Goal: Task Accomplishment & Management: Use online tool/utility

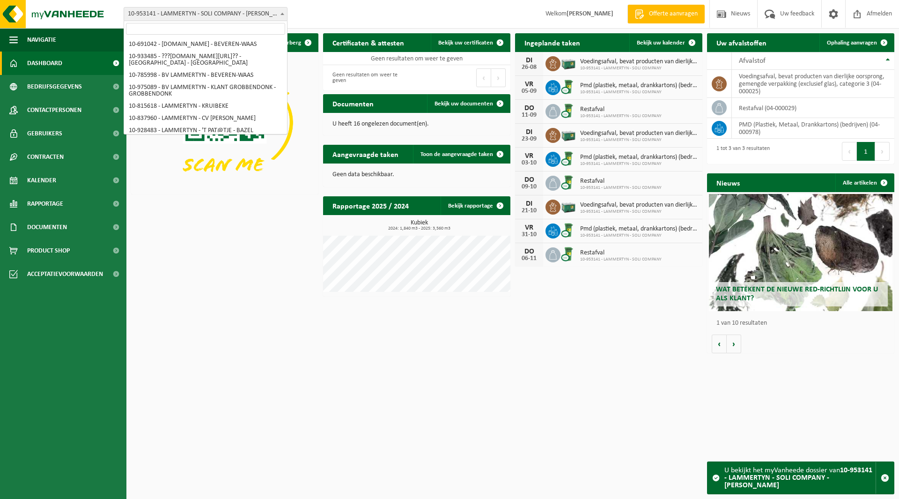
click at [167, 14] on span "10-953141 - LAMMERTYN - SOLI COMPANY - [PERSON_NAME]" at bounding box center [205, 13] width 163 height 13
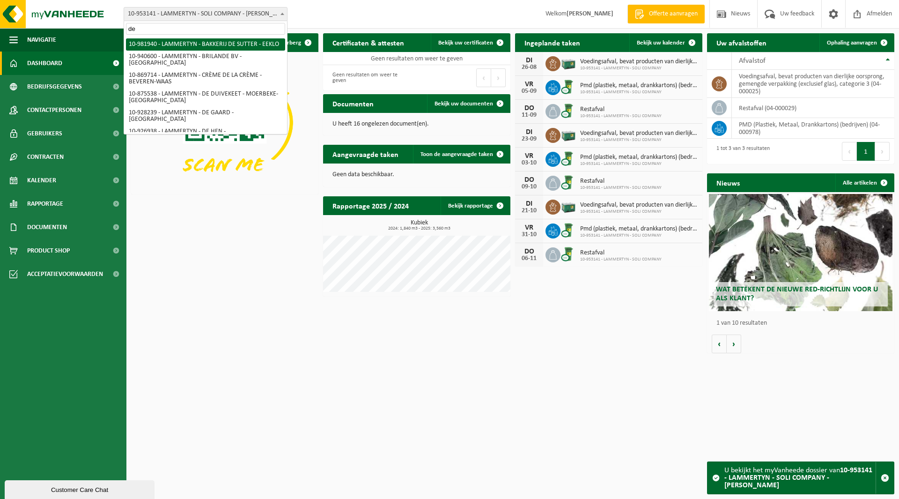
type input "d"
type input "tom"
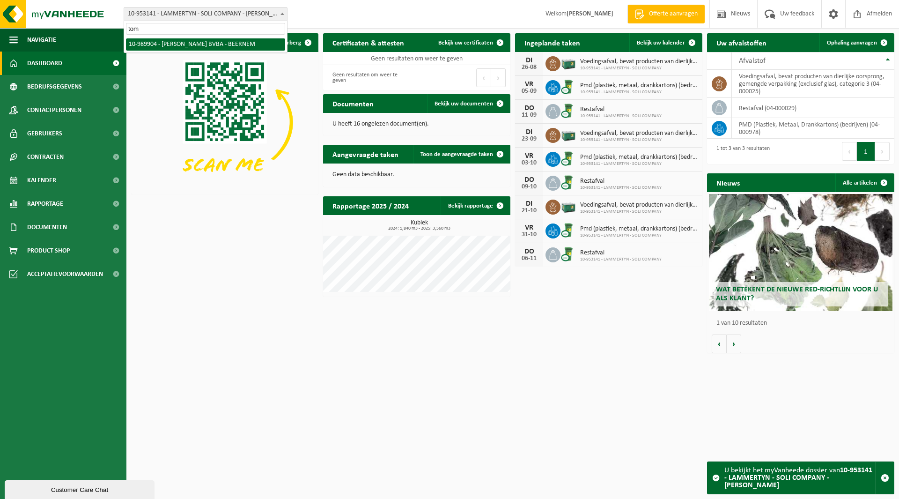
select select "168801"
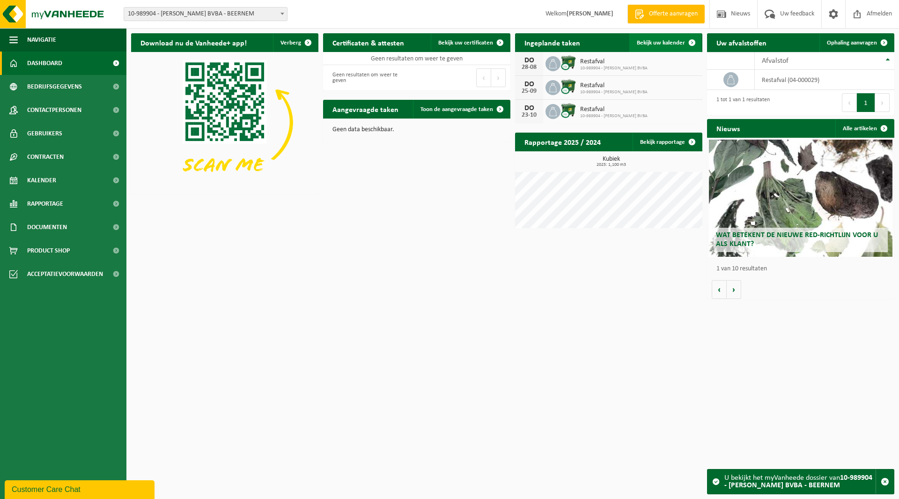
click at [654, 38] on link "Bekijk uw kalender" at bounding box center [665, 42] width 72 height 19
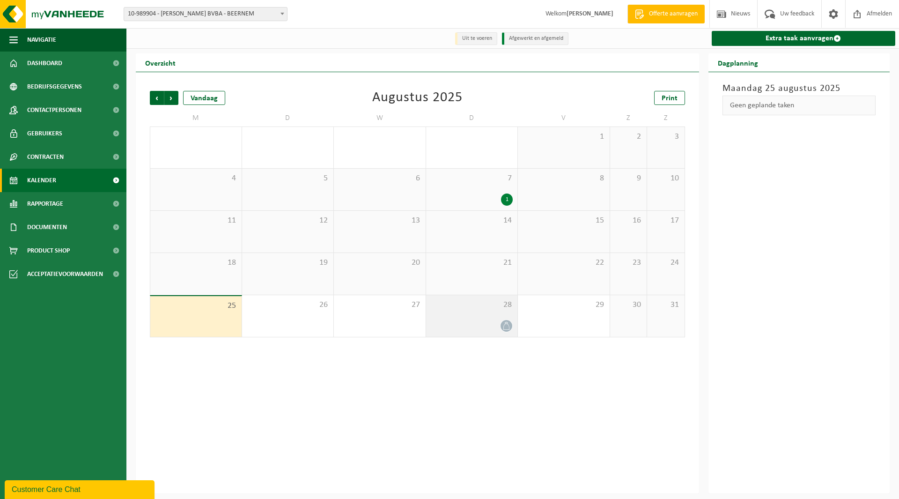
click at [468, 324] on div at bounding box center [472, 325] width 82 height 13
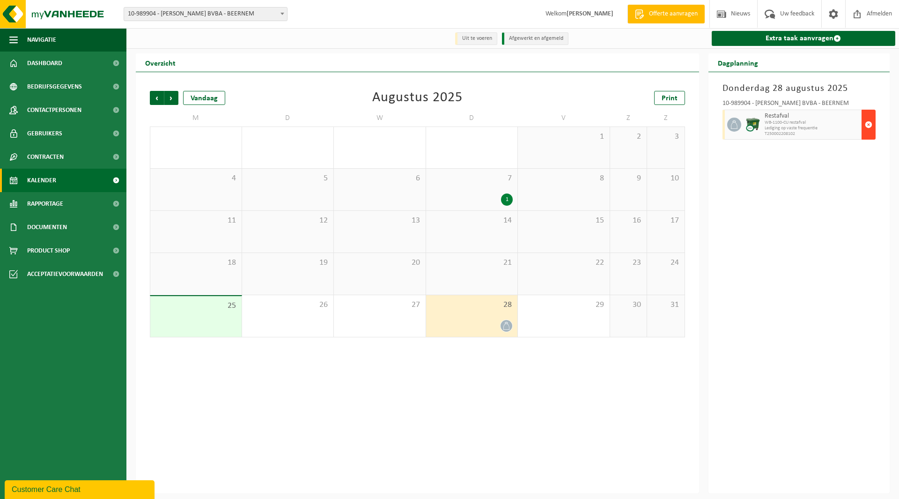
click at [867, 125] on span "button" at bounding box center [868, 124] width 7 height 19
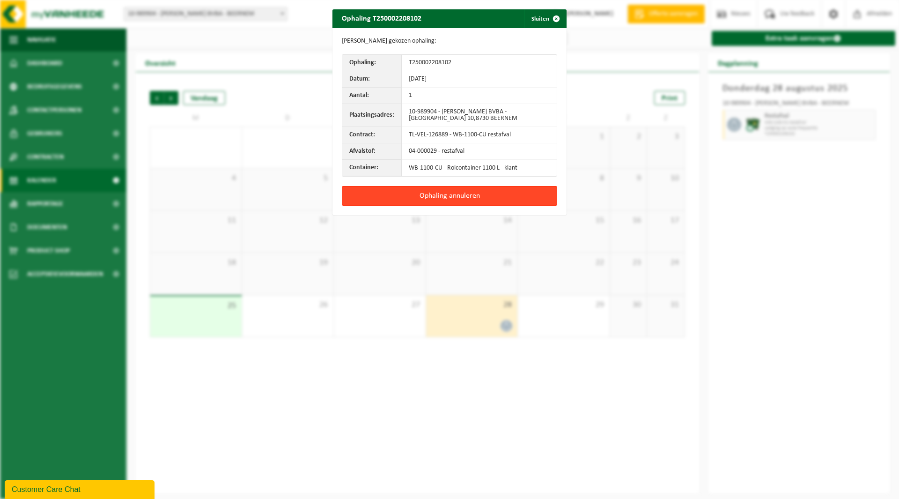
click at [448, 190] on button "Ophaling annuleren" at bounding box center [449, 196] width 215 height 20
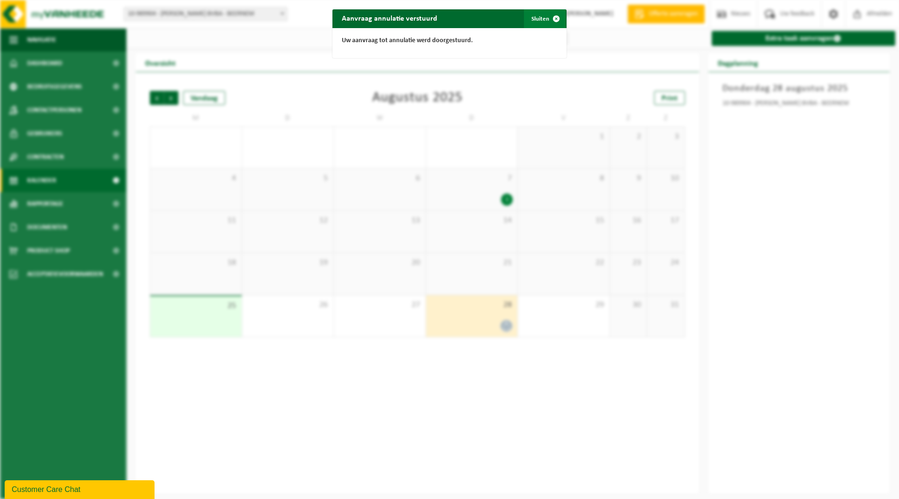
click at [547, 16] on span "button" at bounding box center [556, 18] width 19 height 19
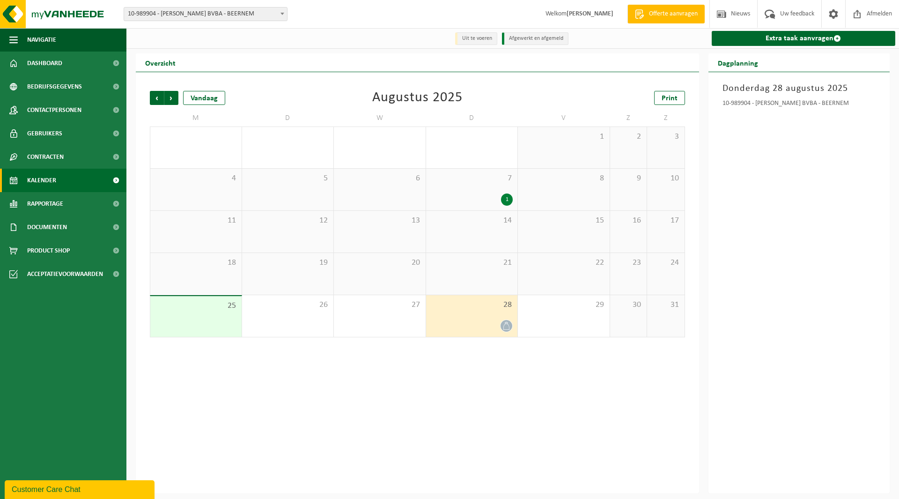
click at [444, 315] on div "28" at bounding box center [472, 316] width 92 height 42
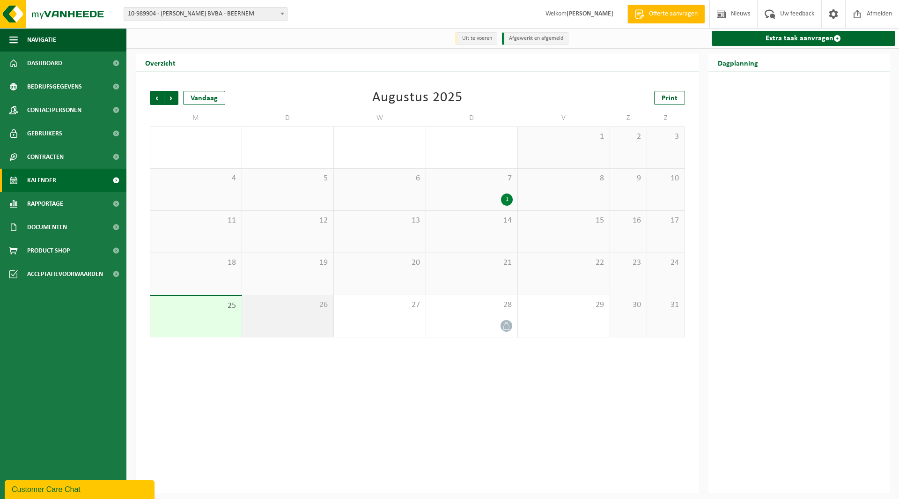
drag, startPoint x: 377, startPoint y: 315, endPoint x: 287, endPoint y: 309, distance: 89.6
click at [359, 315] on div "27" at bounding box center [380, 316] width 92 height 42
click at [294, 312] on div "26" at bounding box center [288, 316] width 92 height 42
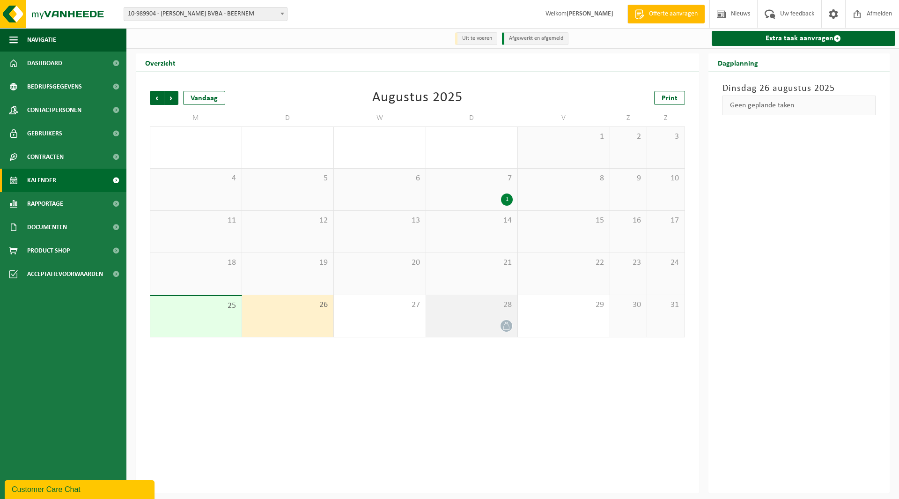
click at [458, 310] on div "28" at bounding box center [472, 316] width 92 height 42
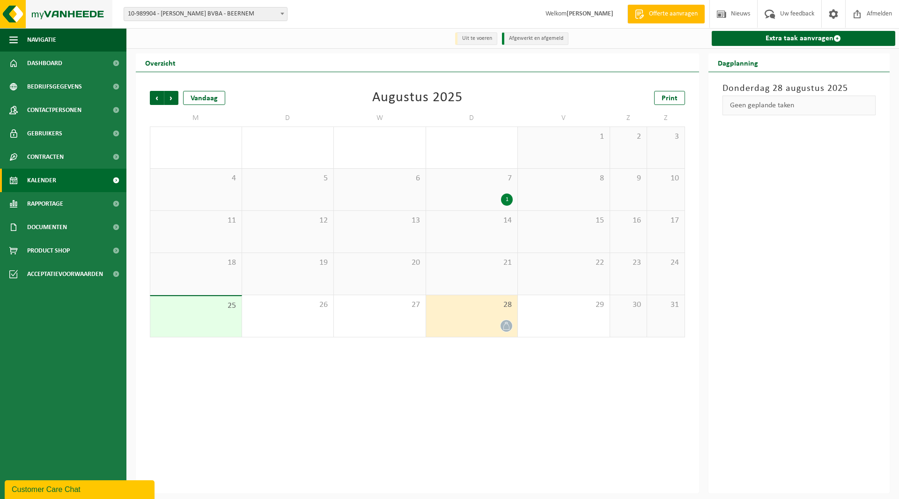
click at [47, 20] on img at bounding box center [56, 14] width 112 height 28
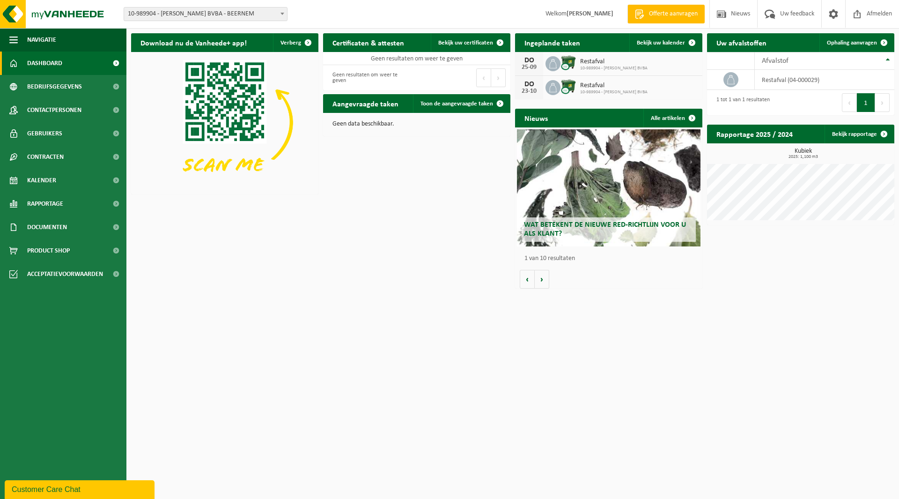
click at [213, 10] on span "10-989904 - [PERSON_NAME] BVBA - BEERNEM" at bounding box center [205, 13] width 163 height 13
type input "mario"
select select "107332"
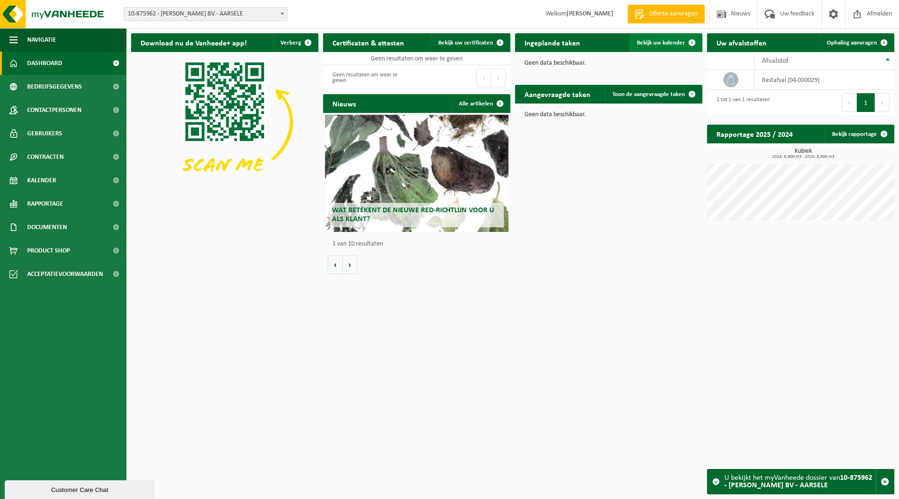
click at [650, 42] on span "Bekijk uw kalender" at bounding box center [661, 43] width 48 height 6
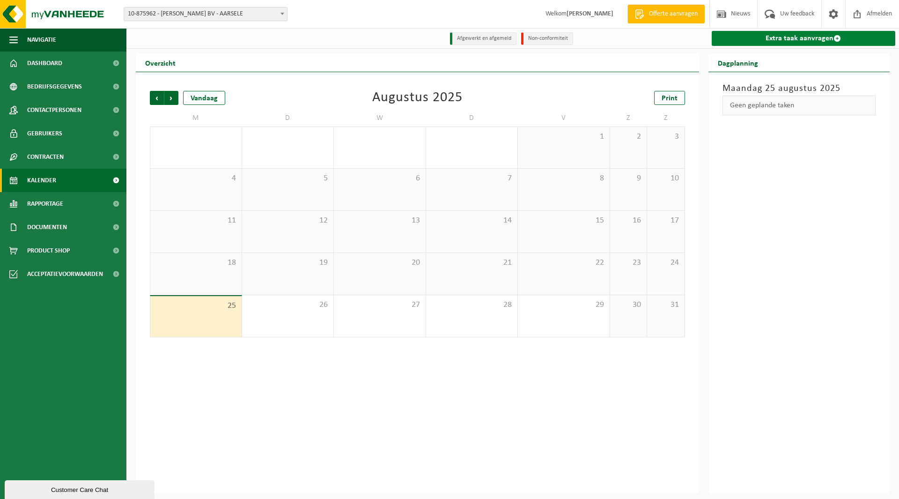
click at [777, 34] on link "Extra taak aanvragen" at bounding box center [803, 38] width 184 height 15
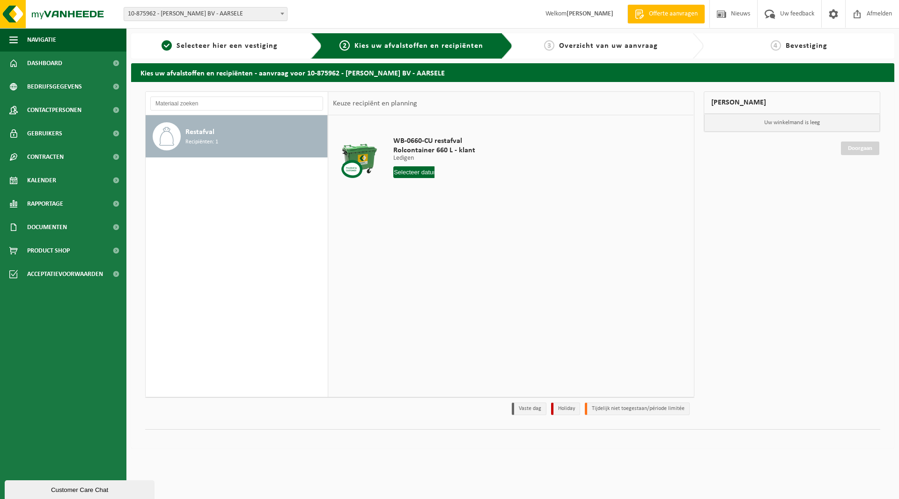
click at [402, 169] on input "text" at bounding box center [413, 172] width 41 height 12
click at [431, 281] on div "27" at bounding box center [434, 285] width 16 height 15
type input "Van 2025-08-27"
click at [426, 207] on button "In winkelmand" at bounding box center [419, 207] width 51 height 15
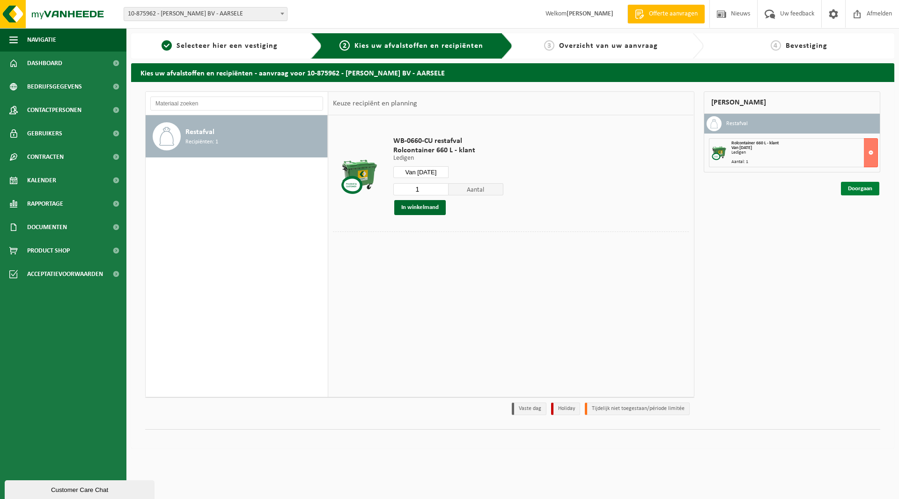
click at [852, 190] on link "Doorgaan" at bounding box center [860, 189] width 38 height 14
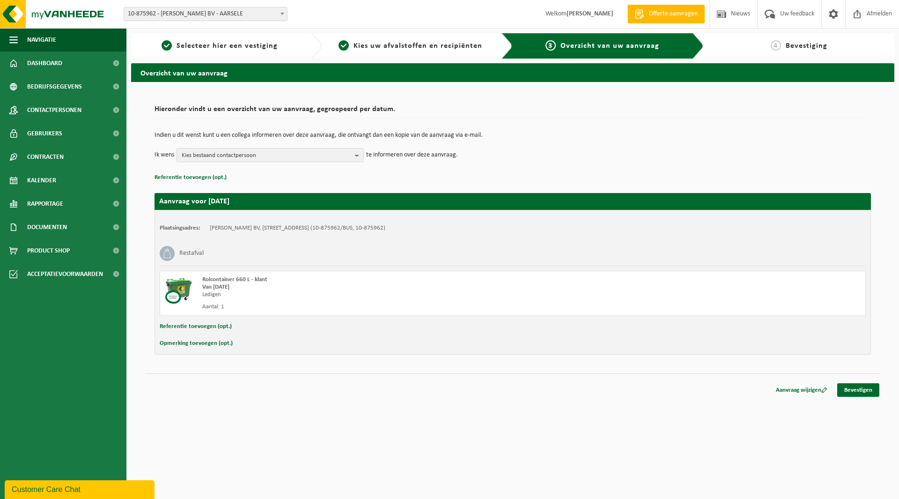
click at [852, 381] on div "Aanvraag wijzigen Bevestigen" at bounding box center [512, 378] width 735 height 10
click at [852, 385] on link "Bevestigen" at bounding box center [858, 390] width 42 height 14
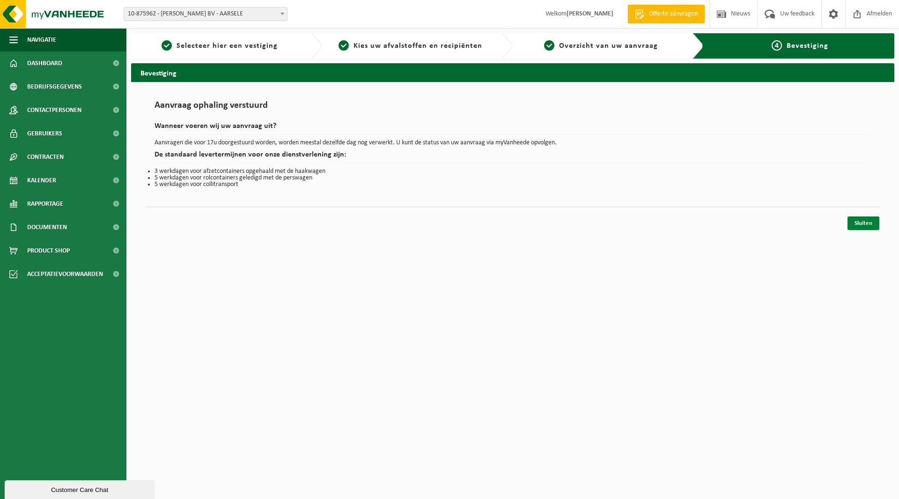
click at [862, 226] on link "Sluiten" at bounding box center [863, 223] width 32 height 14
